Goal: Task Accomplishment & Management: Manage account settings

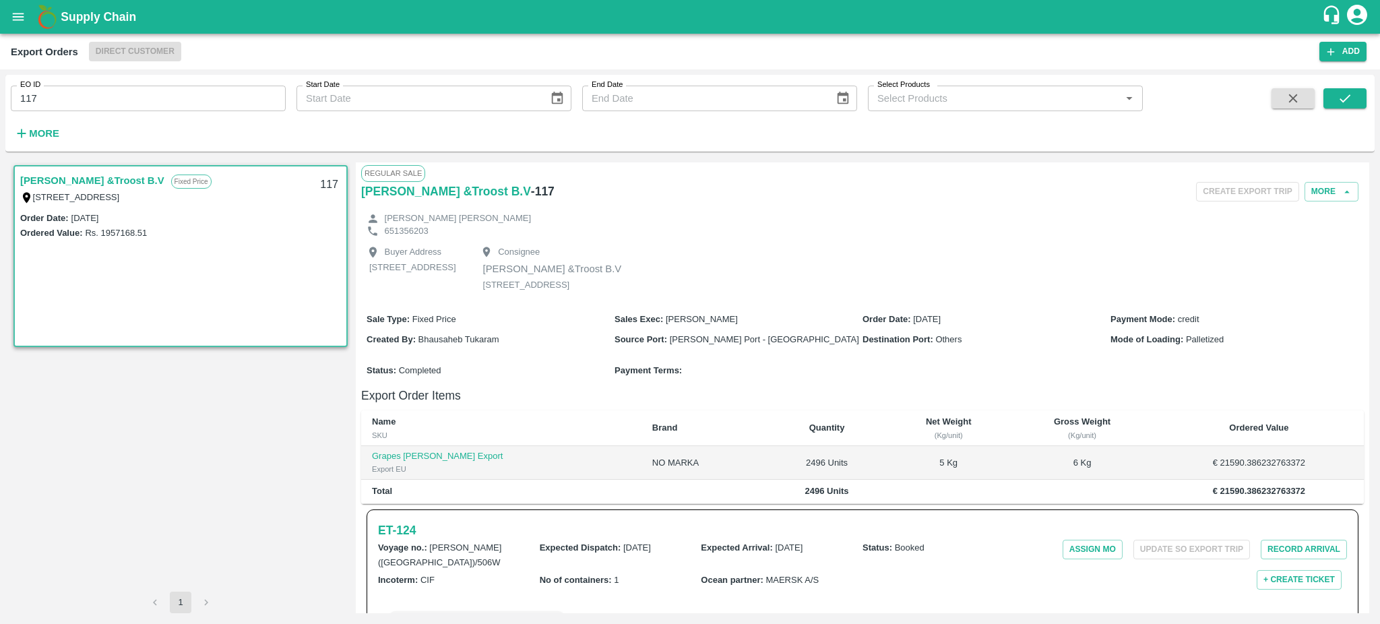
scroll to position [121, 0]
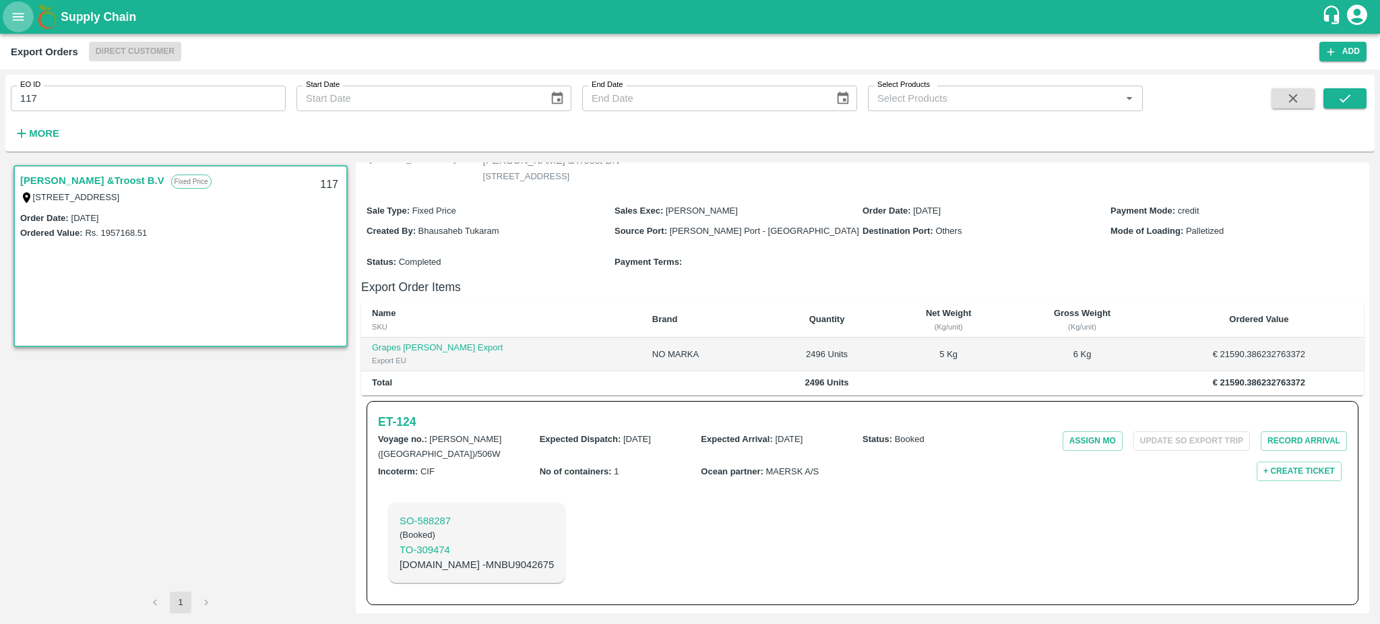
click at [23, 18] on icon "open drawer" at bounding box center [18, 16] width 15 height 15
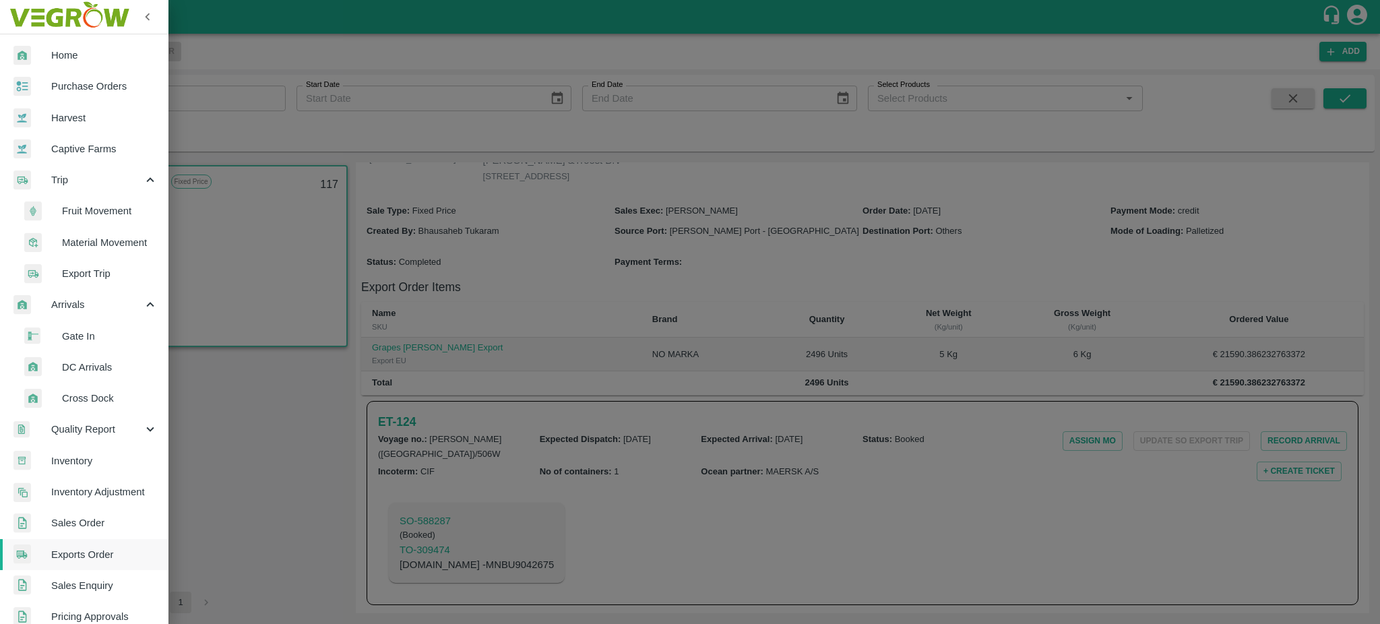
scroll to position [330, 0]
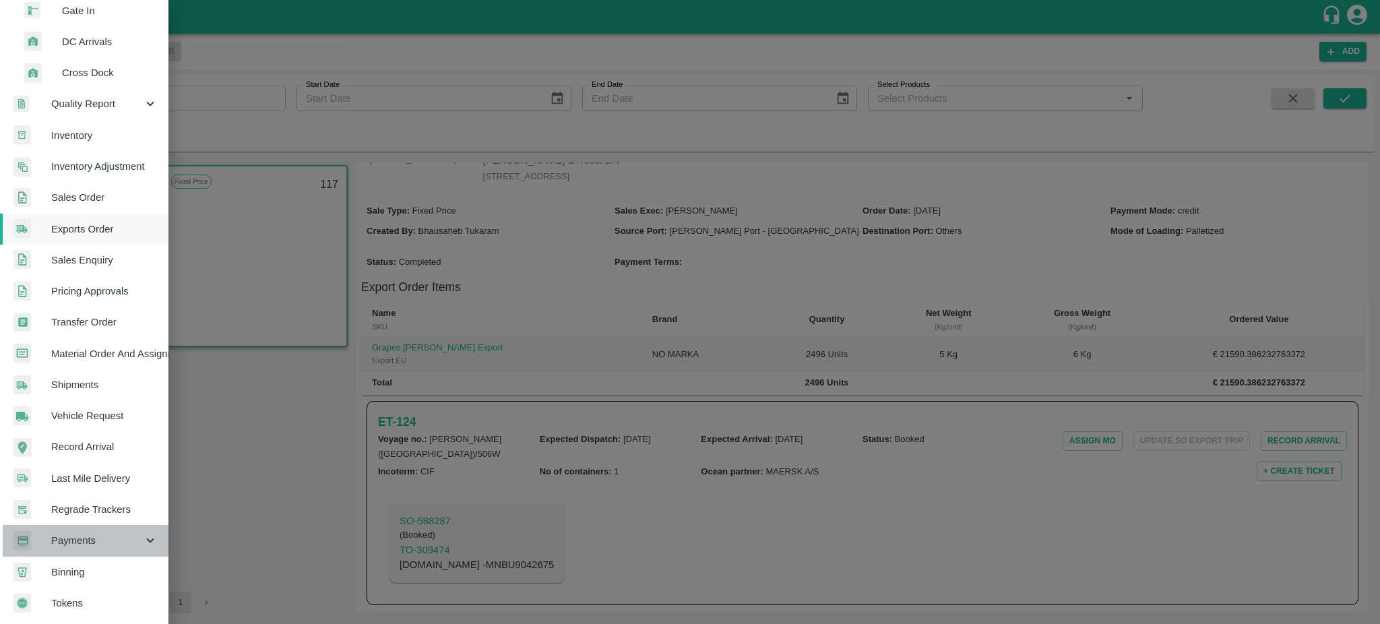
click at [90, 538] on span "Payments" at bounding box center [97, 540] width 92 height 15
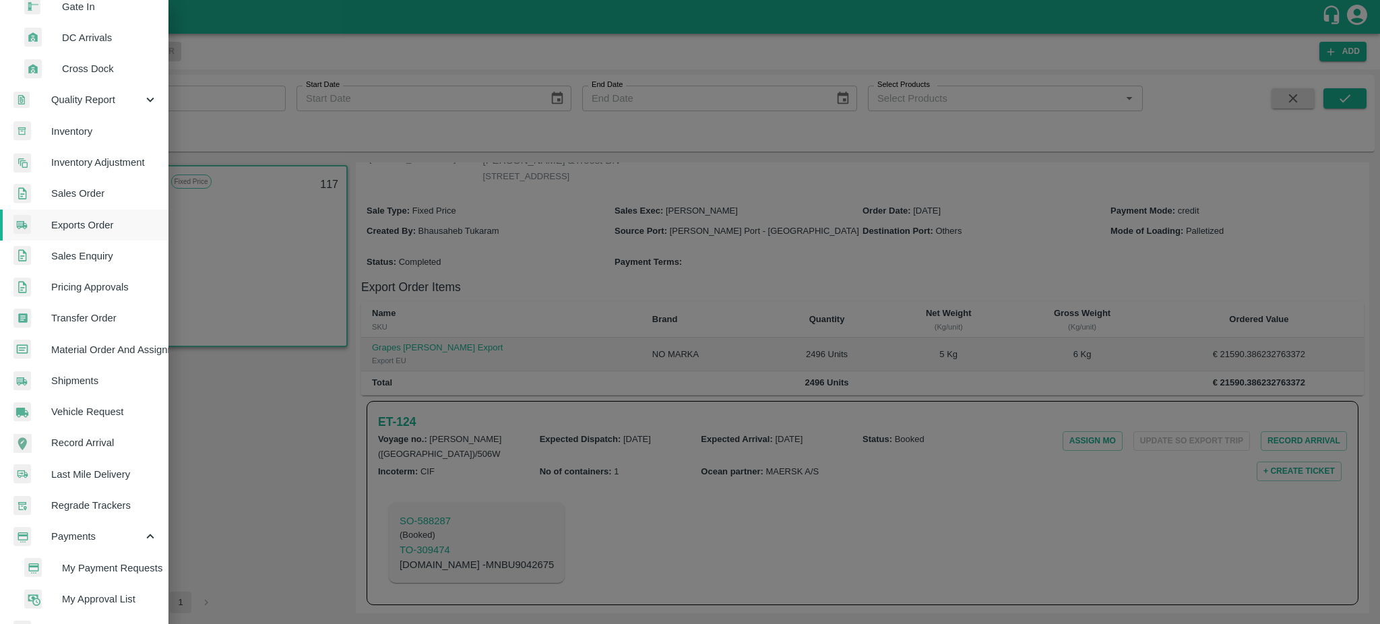
click at [106, 565] on span "My Payment Requests" at bounding box center [110, 568] width 96 height 15
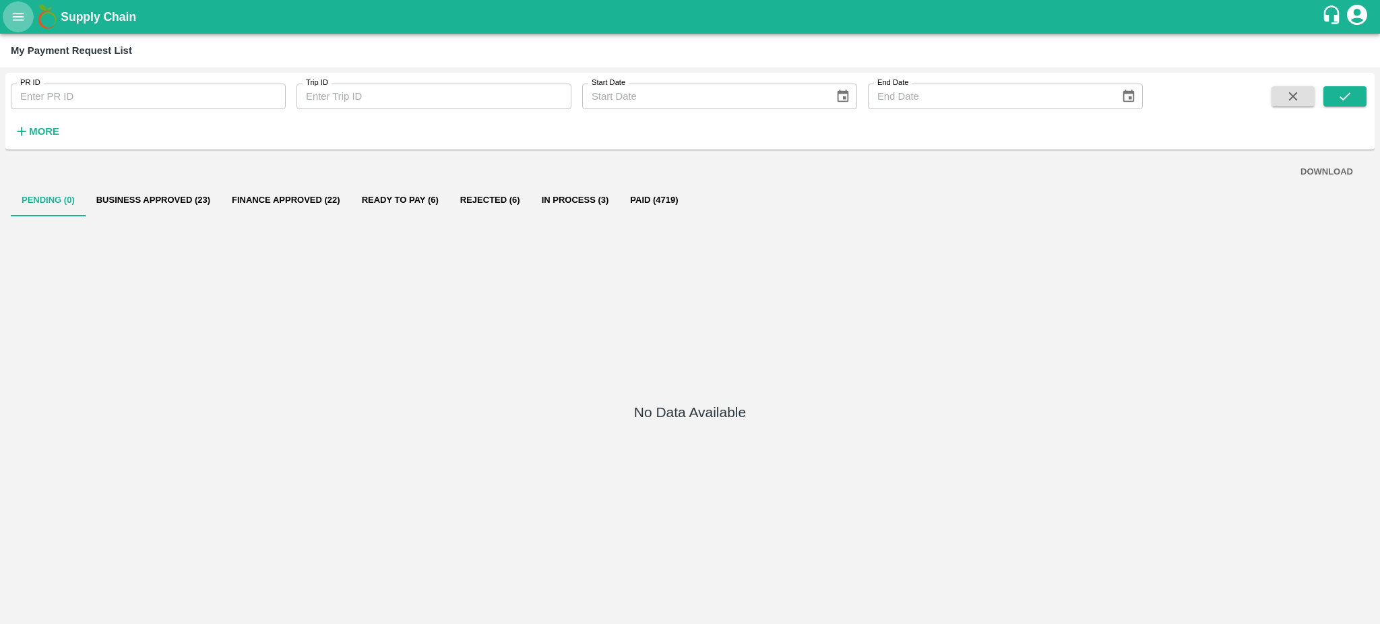
click at [24, 24] on icon "open drawer" at bounding box center [18, 16] width 15 height 15
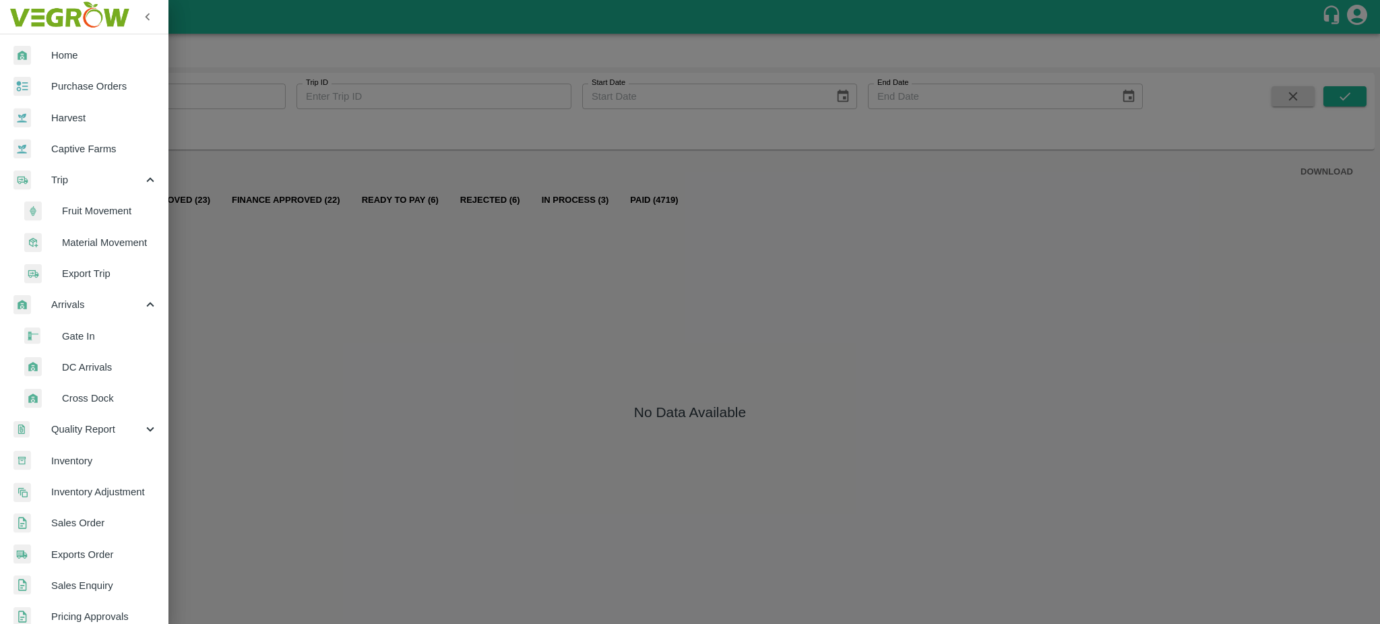
scroll to position [392, 0]
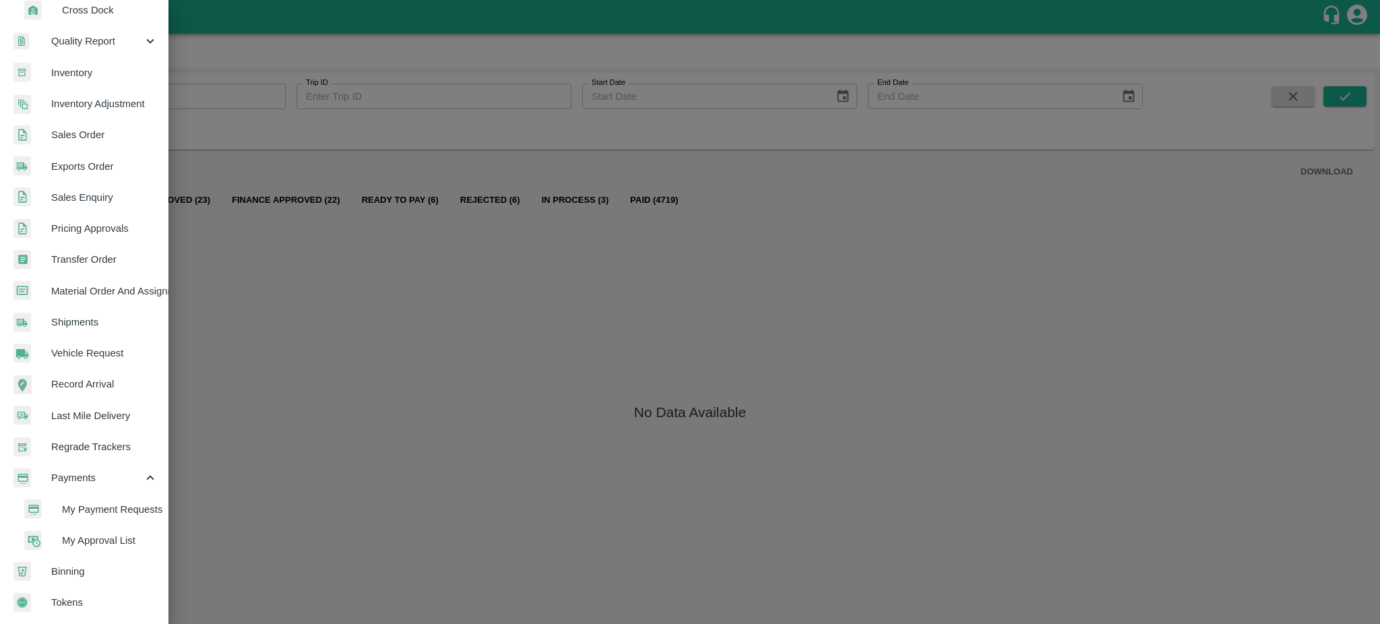
click at [113, 503] on span "My Payment Requests" at bounding box center [110, 509] width 96 height 15
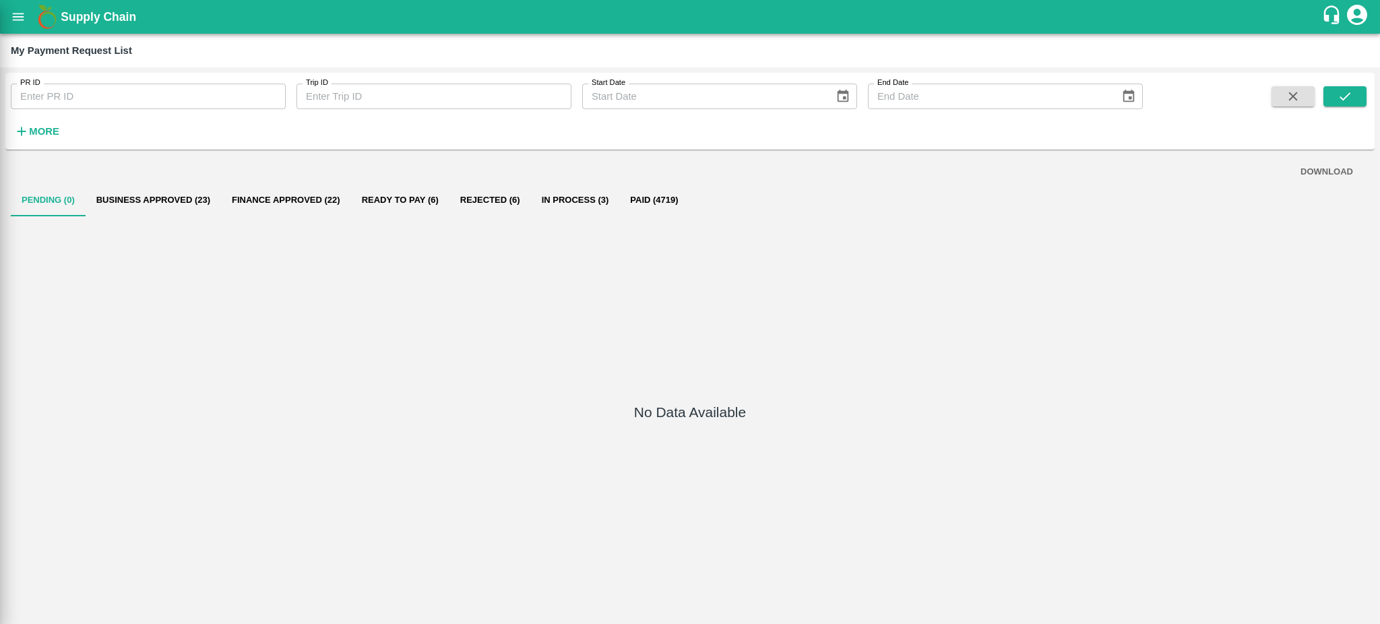
scroll to position [387, 0]
click at [33, 136] on strong "More" at bounding box center [44, 131] width 30 height 11
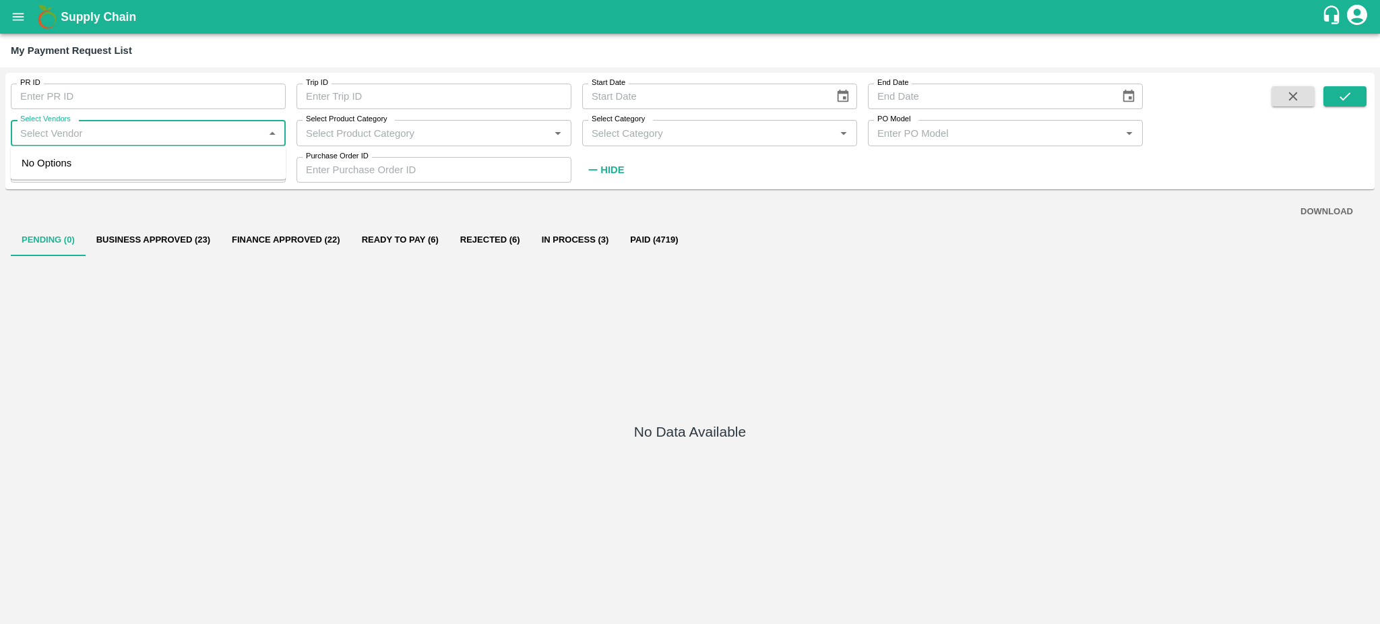
click at [113, 133] on input "Select Vendors" at bounding box center [137, 133] width 245 height 18
type input "m"
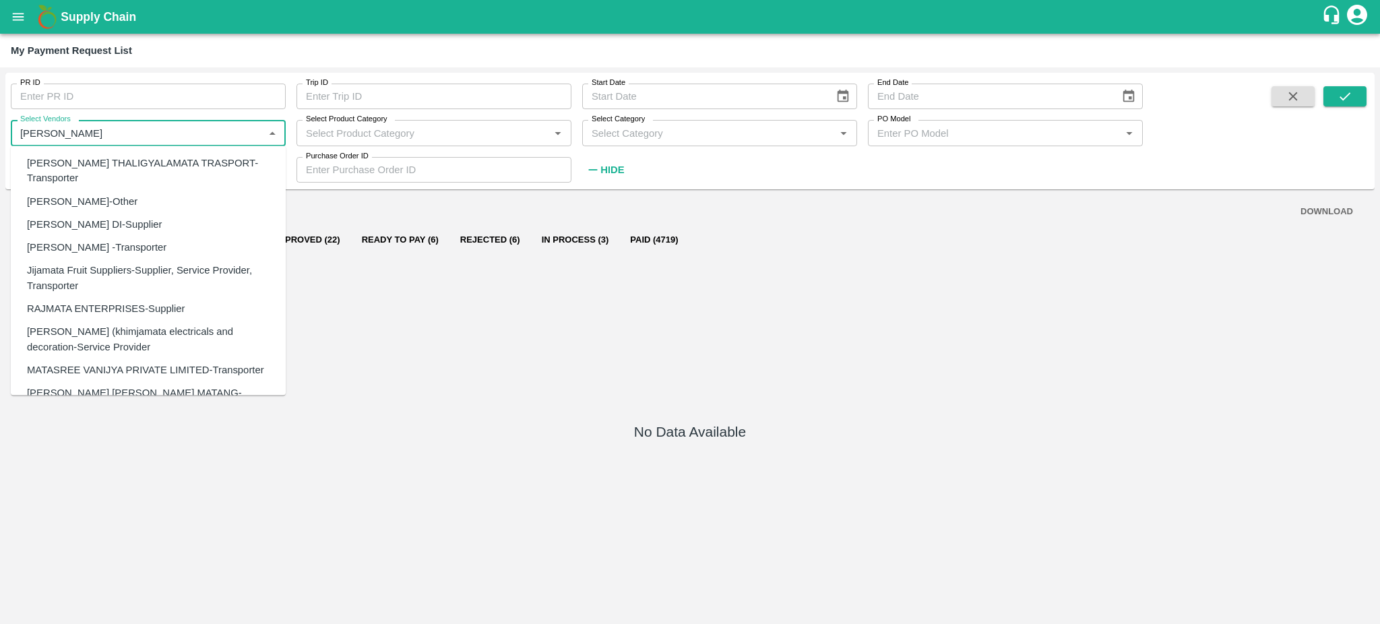
click at [80, 371] on div "MATASREE VANIJYA PRIVATE LIMITED-Transporter" at bounding box center [145, 369] width 237 height 15
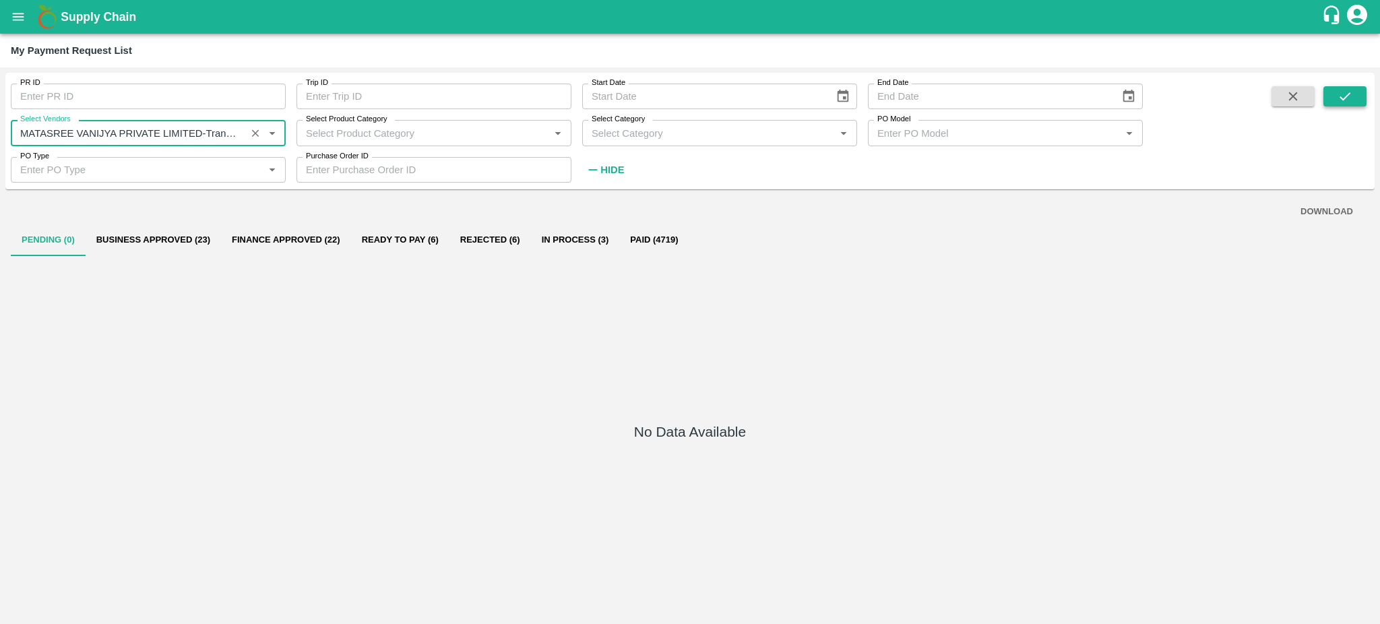
type input "MATASREE VANIJYA PRIVATE LIMITED-Transporter"
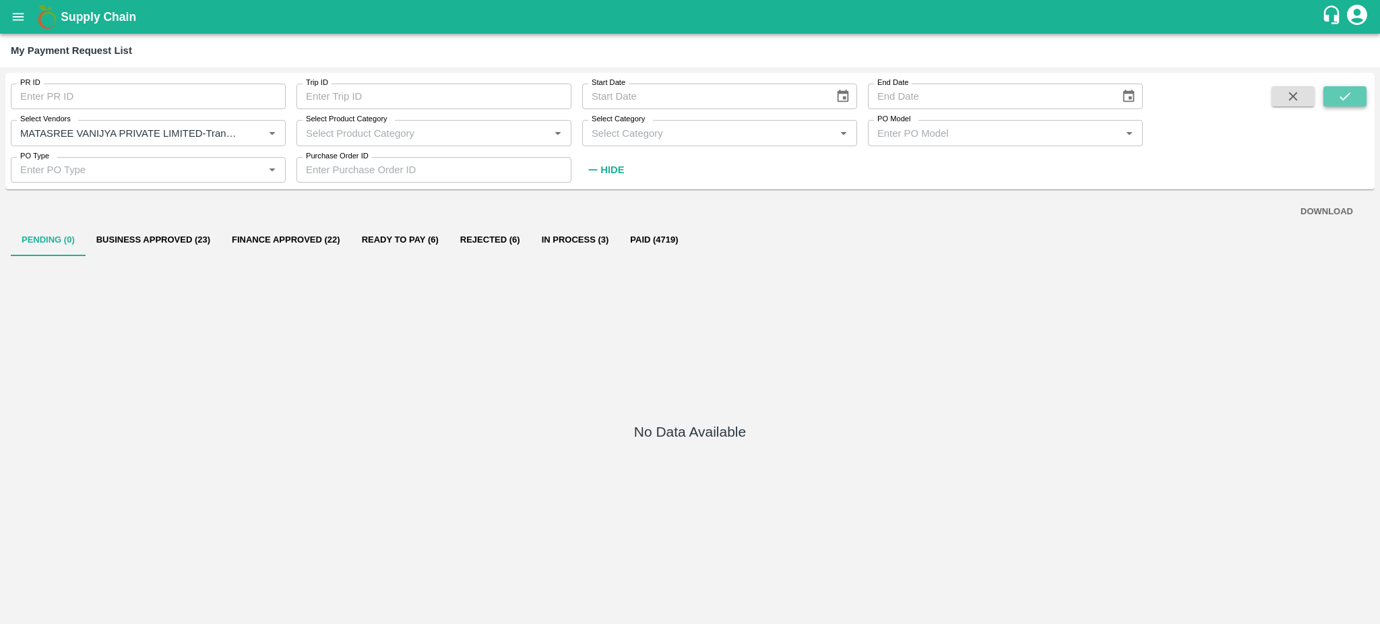
click at [1346, 98] on icon "submit" at bounding box center [1345, 96] width 15 height 15
click at [579, 243] on button "In Process (2)" at bounding box center [565, 240] width 89 height 32
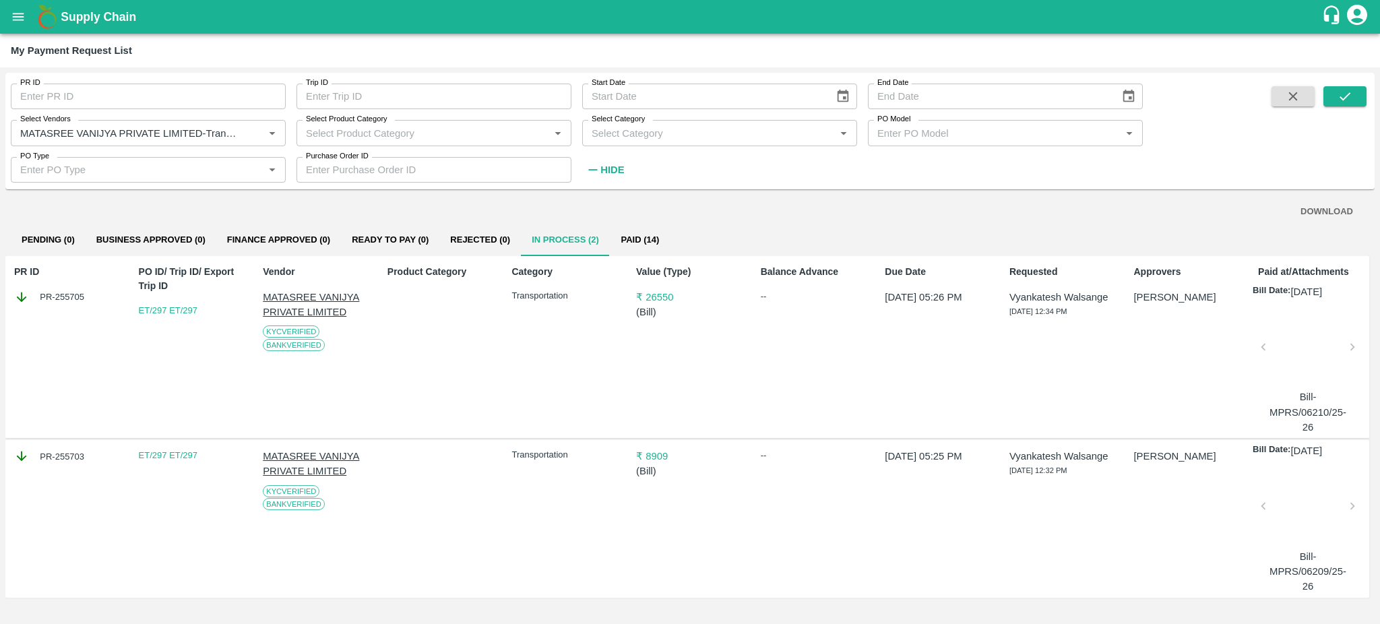
click at [1298, 354] on div at bounding box center [1308, 350] width 78 height 71
